Goal: Navigation & Orientation: Find specific page/section

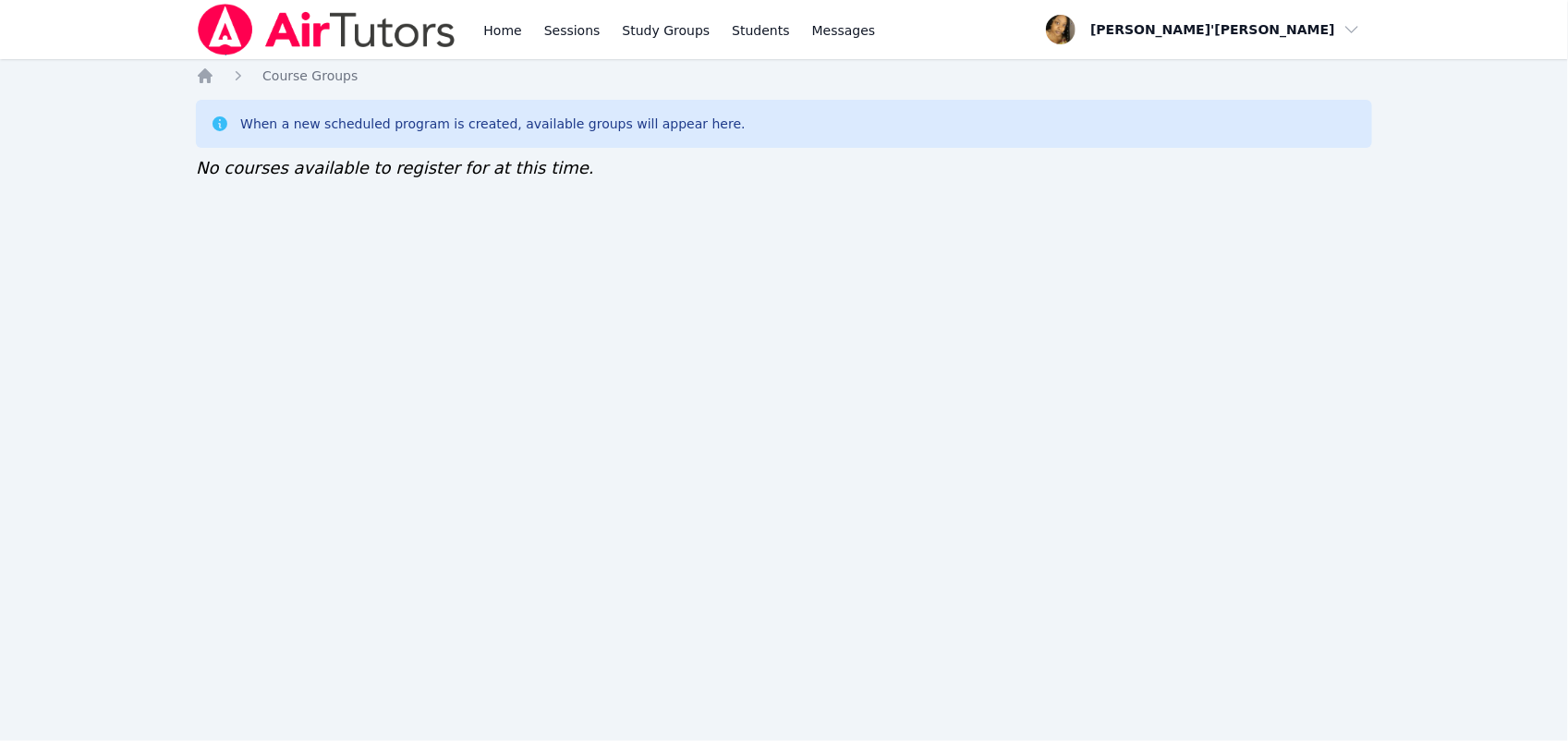
click at [797, 735] on div "Home Sessions Study Groups Students Messages Open user menu [PERSON_NAME]'[PERS…" at bounding box center [784, 370] width 1568 height 741
click at [798, 723] on div "Home Sessions Study Groups Students Messages Open user menu [PERSON_NAME]'[PERS…" at bounding box center [784, 370] width 1568 height 741
click at [824, 88] on div "Home Course Groups When a new scheduled program is created, available groups wi…" at bounding box center [783, 142] width 1176 height 152
click at [21, 578] on div "Home Sessions Study Groups Students Messages Open user menu [PERSON_NAME]'[PERS…" at bounding box center [784, 370] width 1568 height 741
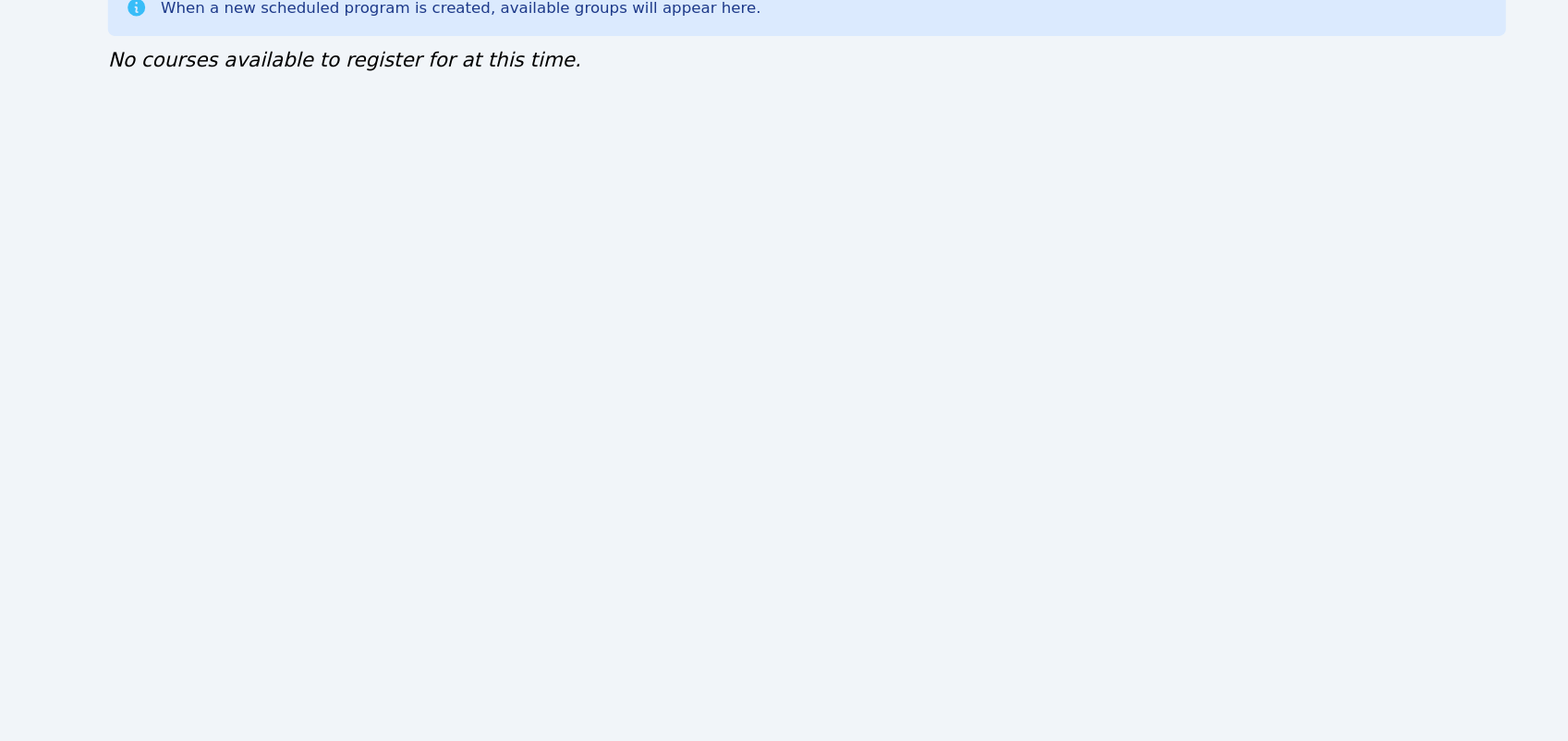
click at [774, 291] on div "Home Sessions Study Groups Students Messages Open user menu [PERSON_NAME]'[PERS…" at bounding box center [784, 370] width 1568 height 741
click at [778, 726] on div "Home Sessions Study Groups Students Messages Open user menu [PERSON_NAME]'[PERS…" at bounding box center [784, 370] width 1568 height 741
click at [777, 725] on div "Home Sessions Study Groups Students Messages Open user menu Lee'Tayna Hostick O…" at bounding box center [784, 370] width 1568 height 741
click at [777, 726] on div "Home Sessions Study Groups Students Messages Open user menu Lee'Tayna Hostick O…" at bounding box center [784, 370] width 1568 height 741
